Goal: Transaction & Acquisition: Purchase product/service

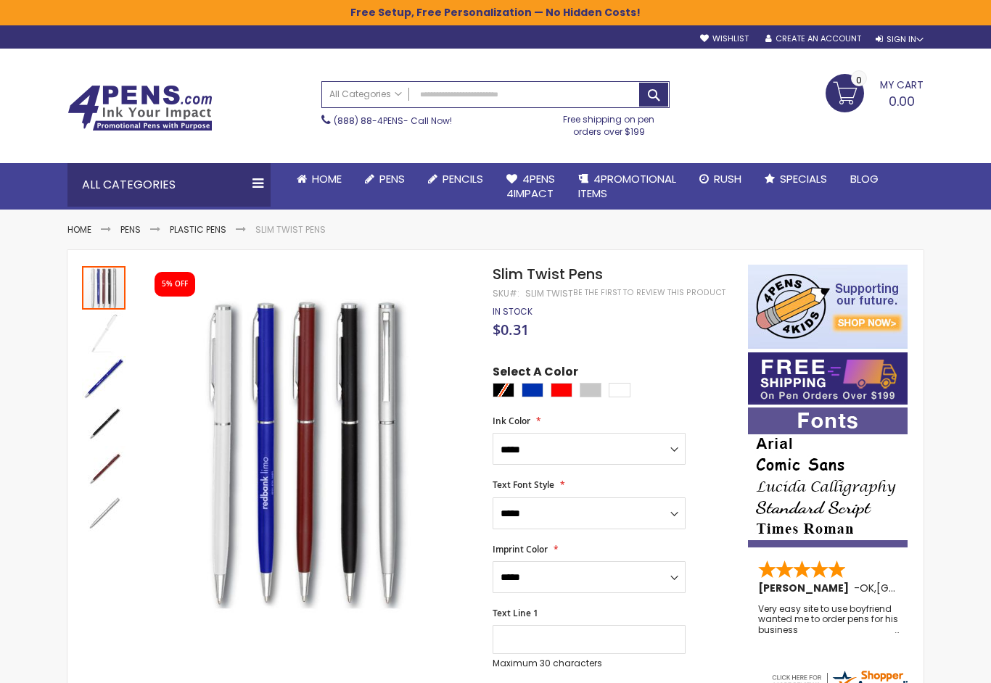
select select "***"
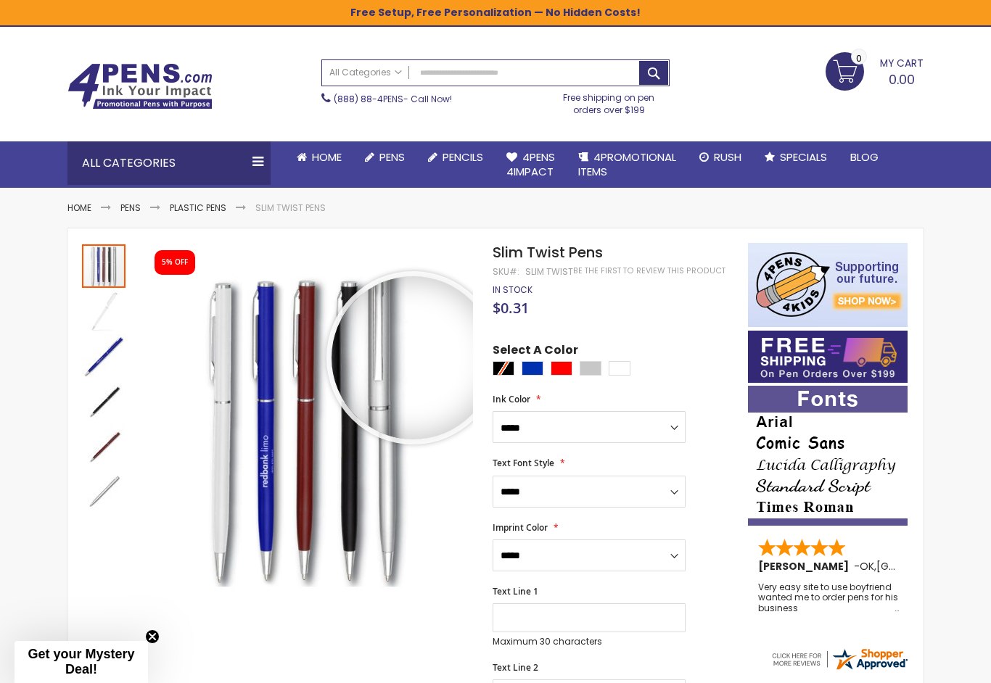
scroll to position [26, 0]
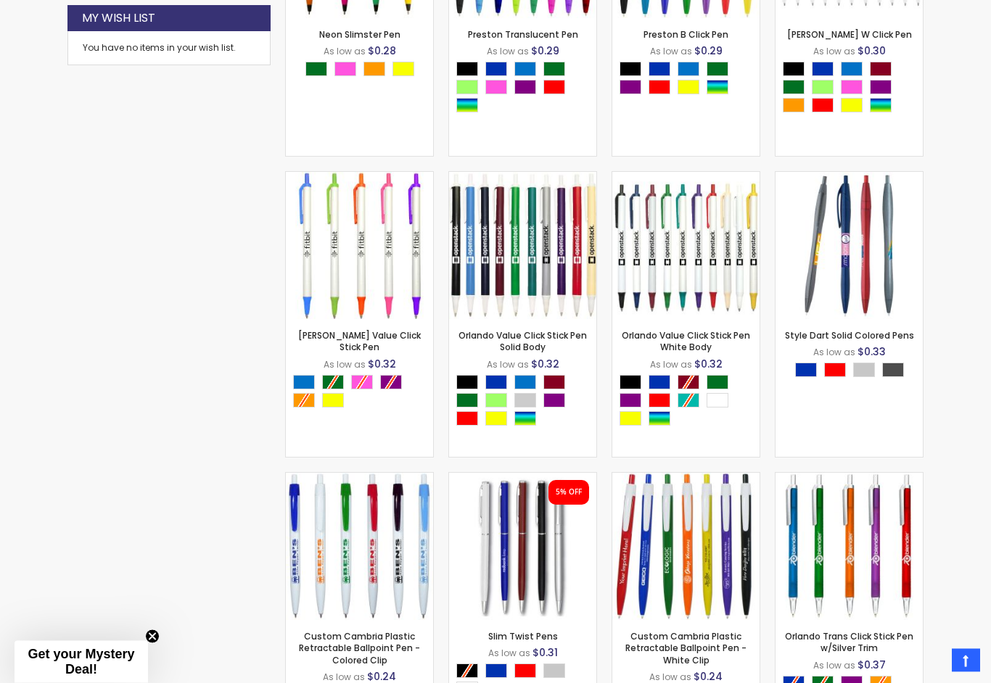
scroll to position [959, 0]
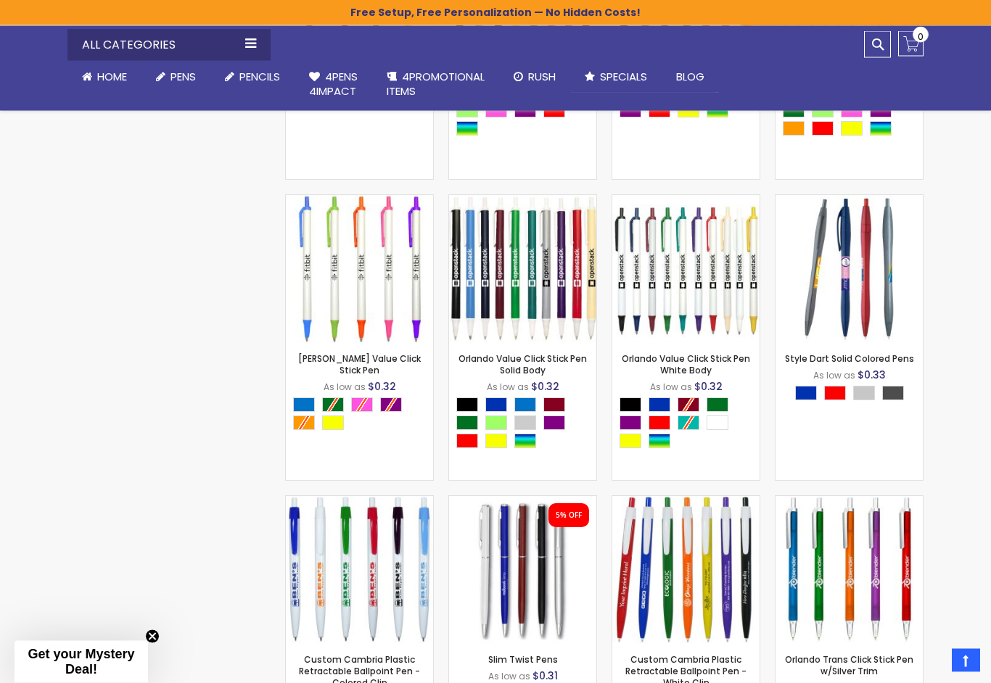
scroll to position [979, 0]
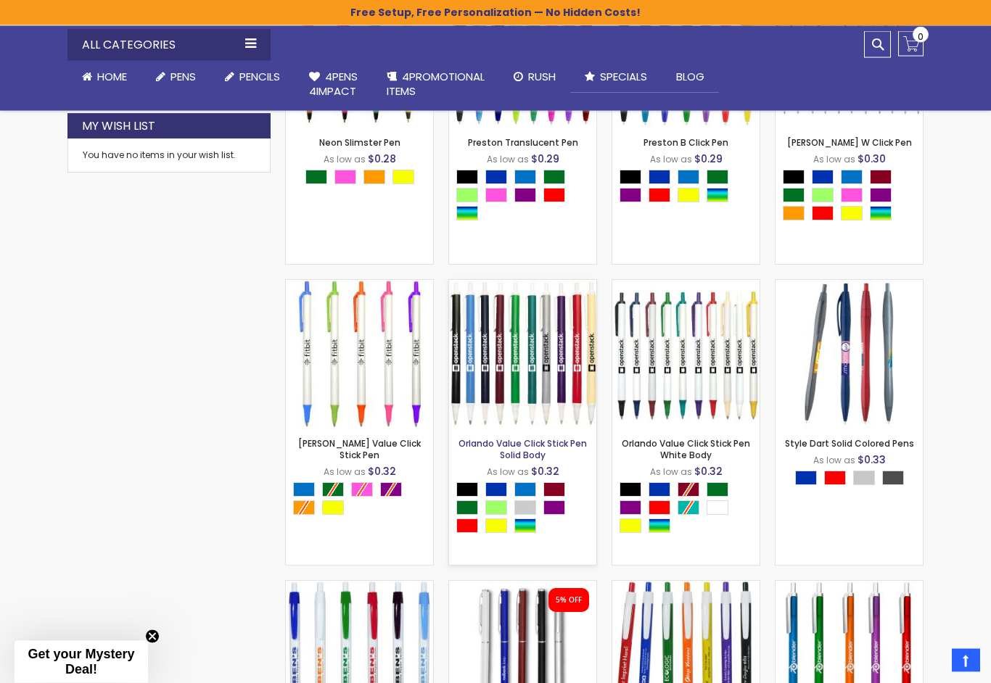
scroll to position [851, 0]
click at [521, 444] on link "Orlando Value Click Stick Pen Solid Body" at bounding box center [522, 449] width 128 height 24
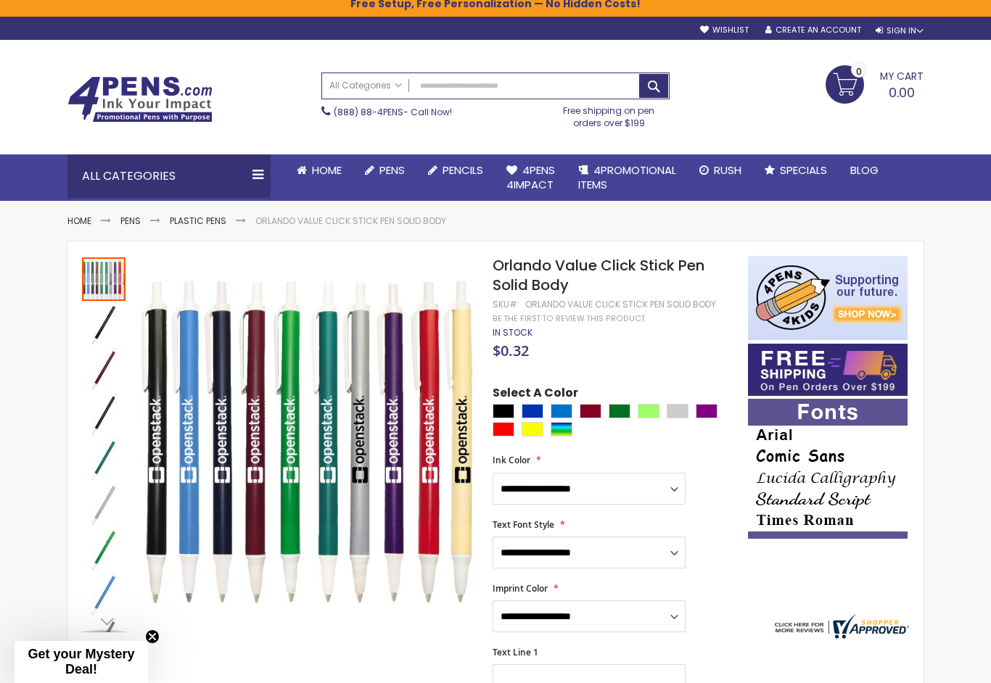
scroll to position [9, 0]
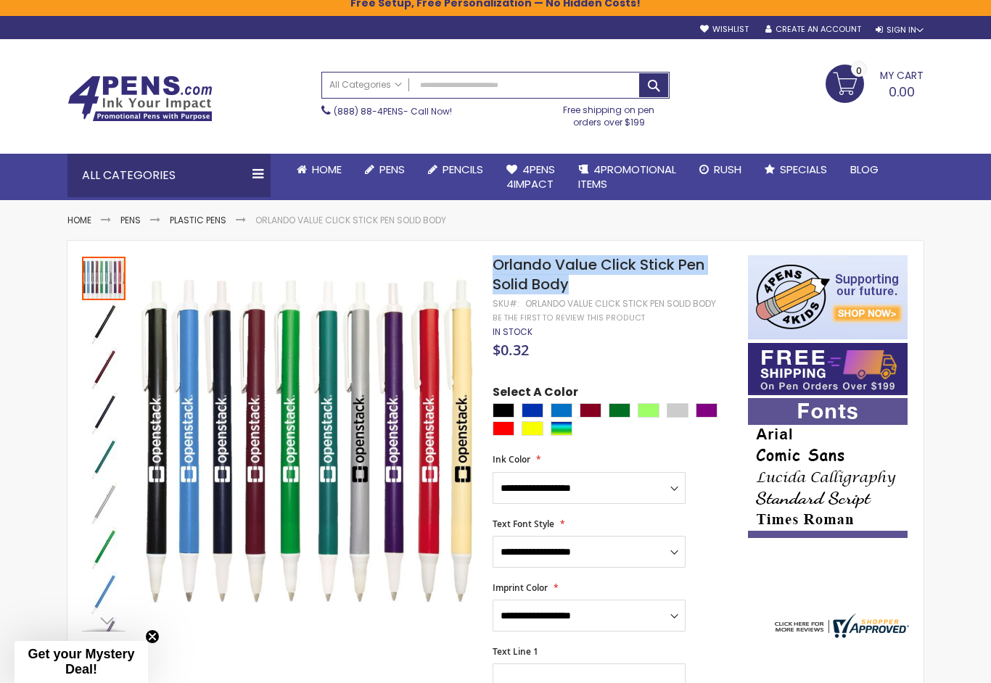
drag, startPoint x: 577, startPoint y: 287, endPoint x: 492, endPoint y: 270, distance: 85.8
click at [492, 270] on h1 "Orlando Value Click Stick Pen Solid Body" at bounding box center [612, 274] width 241 height 39
copy span "Orlando Value Click Stick Pen Solid Body"
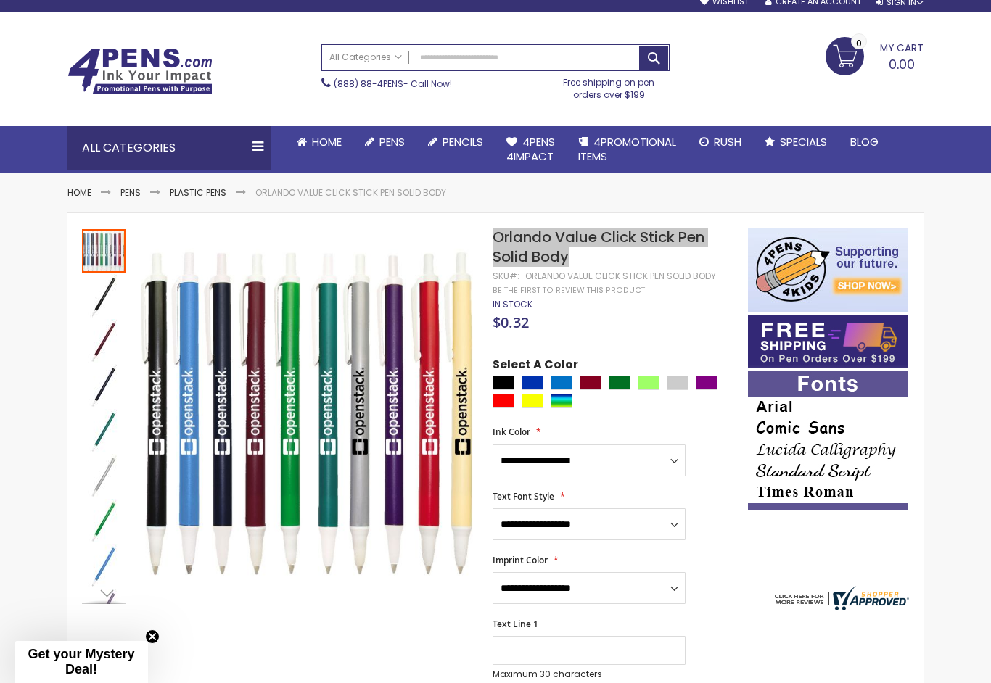
scroll to position [36, 0]
click at [0, 0] on html "The store will not work correctly when cookies are disabled. Free Setup, Free P…" at bounding box center [495, 305] width 991 height 683
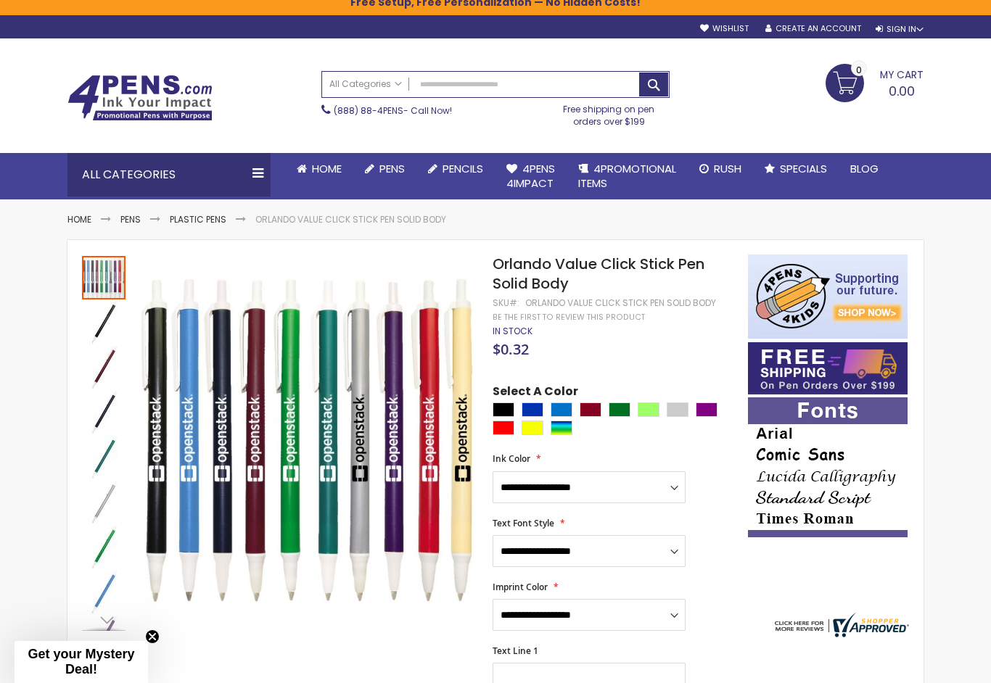
scroll to position [9, 0]
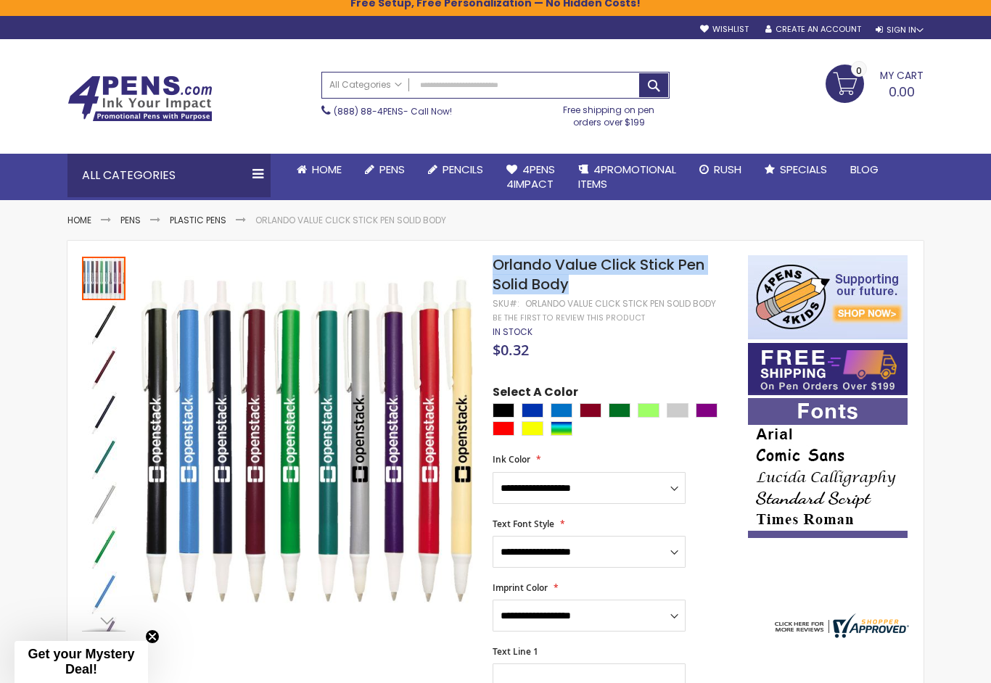
drag, startPoint x: 587, startPoint y: 288, endPoint x: 492, endPoint y: 264, distance: 98.0
click at [492, 264] on h1 "Orlando Value Click Stick Pen Solid Body" at bounding box center [612, 274] width 241 height 39
copy span "Orlando Value Click Stick Pen Solid Body"
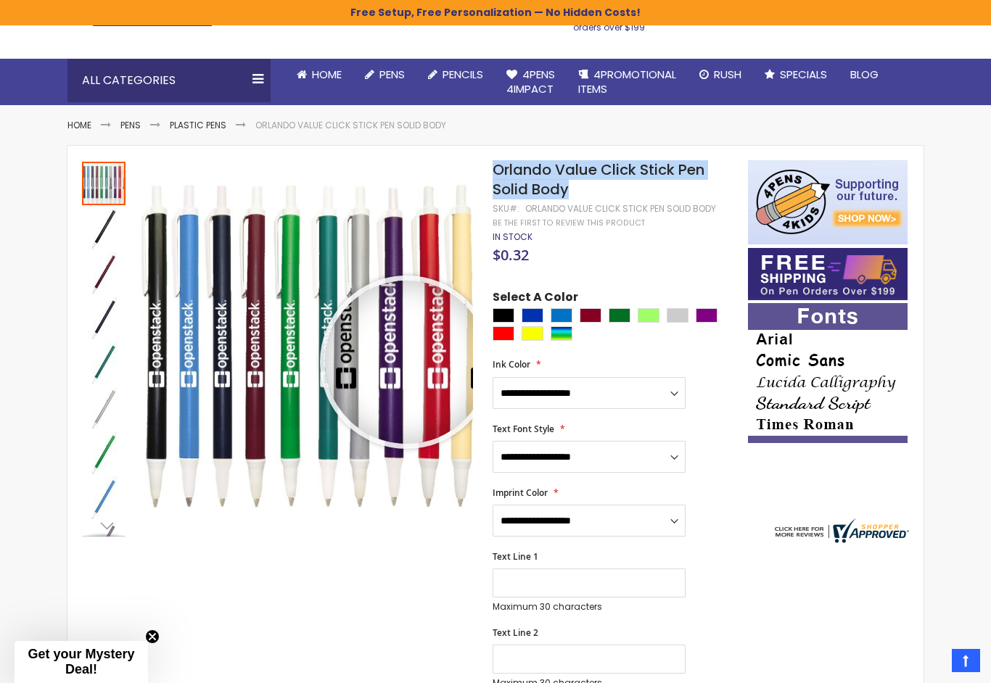
scroll to position [97, 0]
